Goal: Navigation & Orientation: Understand site structure

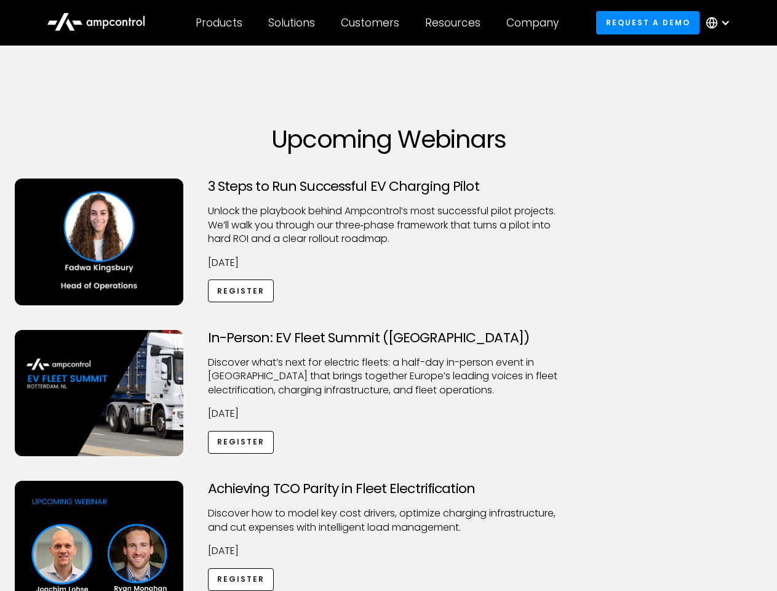
click at [378, 23] on div "Customers" at bounding box center [370, 23] width 58 height 14
click at [218, 23] on div "Products" at bounding box center [219, 23] width 47 height 14
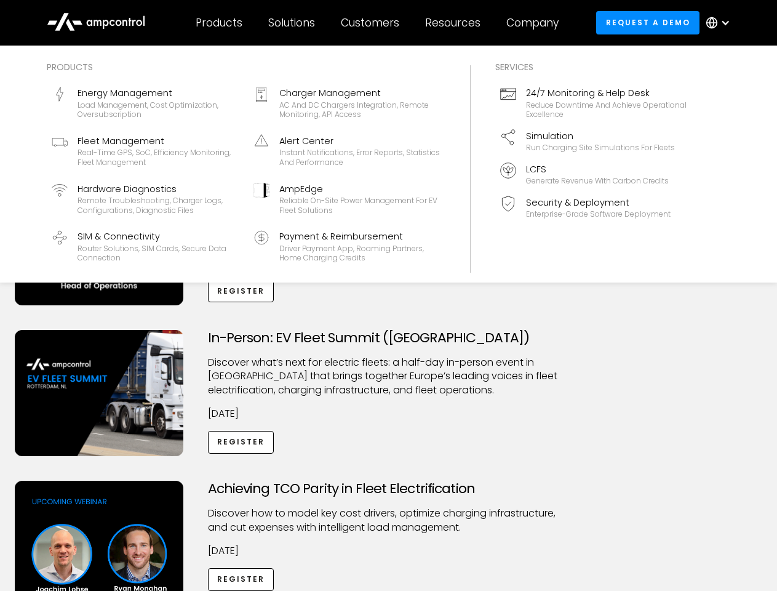
click at [292, 23] on div "Solutions" at bounding box center [291, 23] width 47 height 14
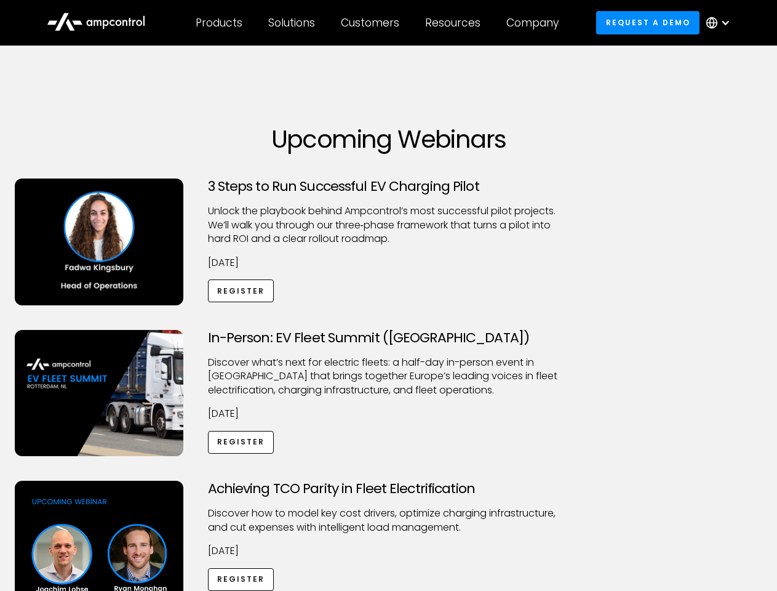
click at [372, 23] on div "Customers" at bounding box center [370, 23] width 58 height 14
click at [455, 23] on div "Resources" at bounding box center [452, 23] width 55 height 14
click at [537, 23] on div "Company" at bounding box center [532, 23] width 52 height 14
click at [721, 23] on div at bounding box center [726, 23] width 10 height 10
click at [378, 23] on div "Customers" at bounding box center [370, 23] width 58 height 14
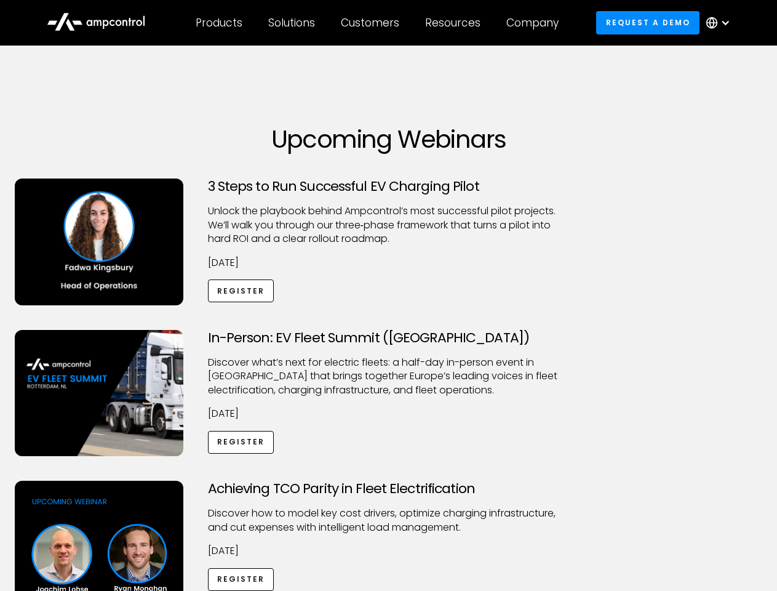
click at [218, 23] on div "Products" at bounding box center [219, 23] width 47 height 14
click at [292, 23] on div "Solutions" at bounding box center [291, 23] width 47 height 14
click at [372, 23] on div "Customers" at bounding box center [370, 23] width 58 height 14
click at [455, 23] on div "Resources" at bounding box center [452, 23] width 55 height 14
click at [537, 23] on div "Company" at bounding box center [532, 23] width 52 height 14
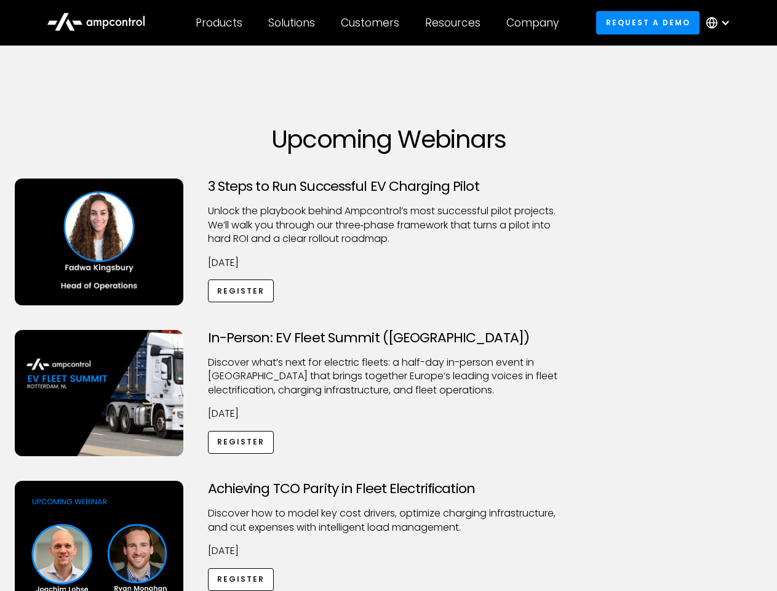
click at [721, 23] on div at bounding box center [726, 23] width 10 height 10
